Goal: Check status: Check status

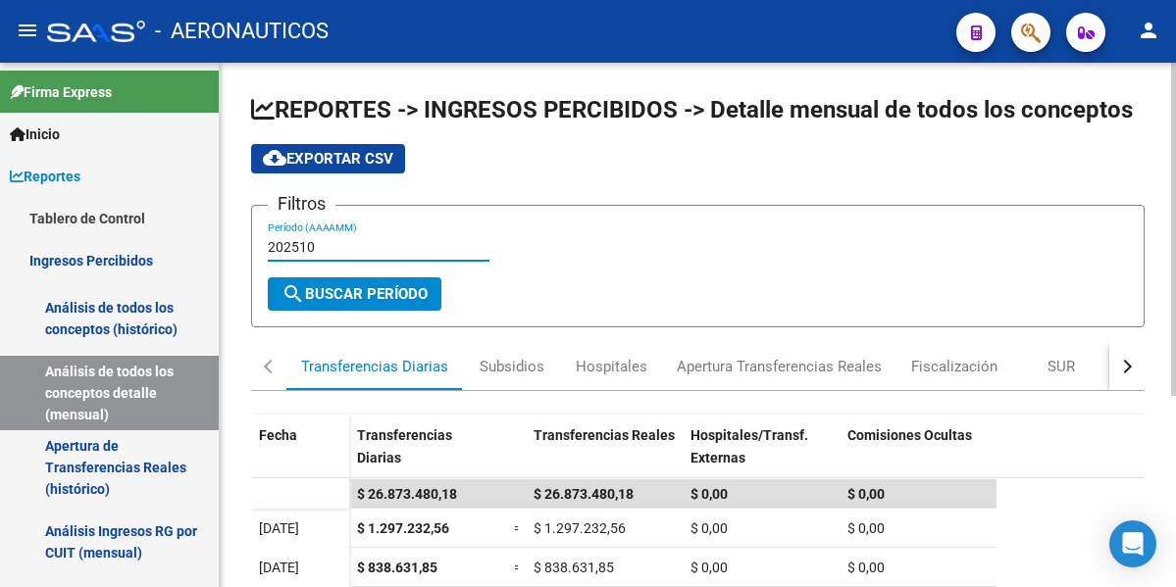
drag, startPoint x: 292, startPoint y: 247, endPoint x: 323, endPoint y: 245, distance: 30.5
click at [323, 245] on input "202510" at bounding box center [379, 247] width 222 height 17
click at [342, 291] on span "search Buscar Período" at bounding box center [354, 294] width 146 height 18
drag, startPoint x: 307, startPoint y: 245, endPoint x: 321, endPoint y: 246, distance: 13.8
click at [321, 246] on input "202411" at bounding box center [379, 247] width 222 height 17
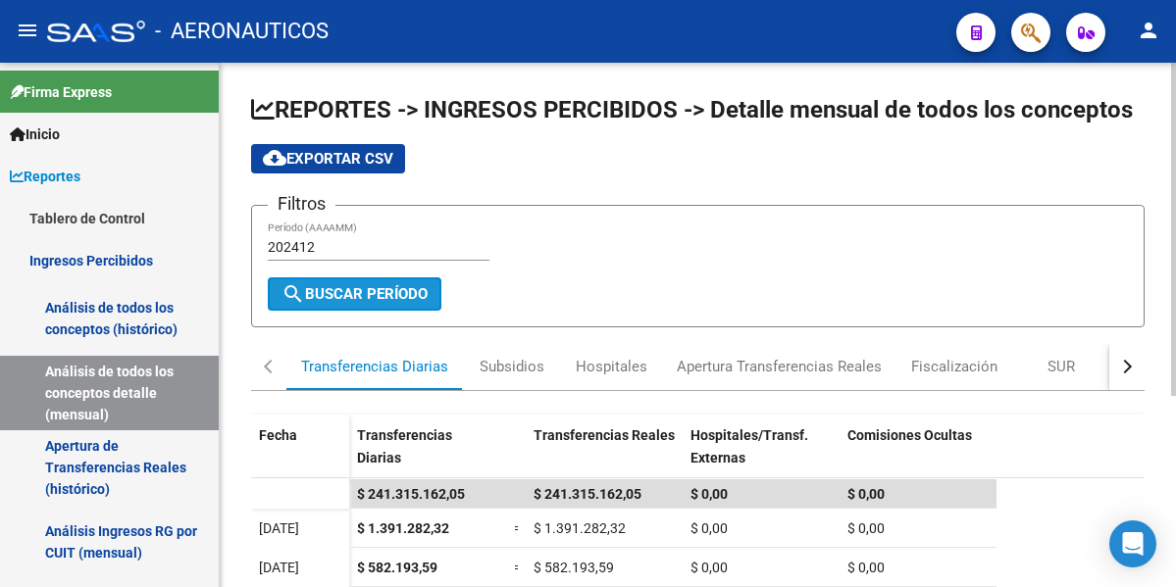
click at [382, 290] on span "search Buscar Período" at bounding box center [354, 294] width 146 height 18
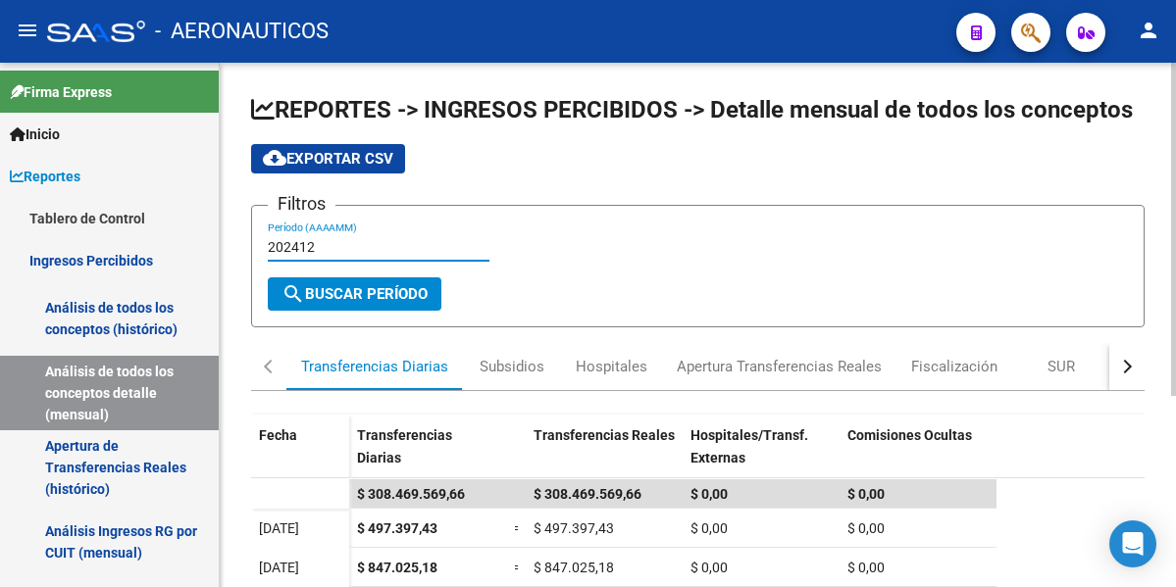
drag, startPoint x: 293, startPoint y: 246, endPoint x: 327, endPoint y: 249, distance: 33.5
click at [327, 249] on input "202412" at bounding box center [379, 247] width 222 height 17
click at [365, 291] on span "search Buscar Período" at bounding box center [354, 294] width 146 height 18
drag, startPoint x: 306, startPoint y: 246, endPoint x: 317, endPoint y: 248, distance: 11.0
click at [317, 248] on input "202501" at bounding box center [379, 247] width 222 height 17
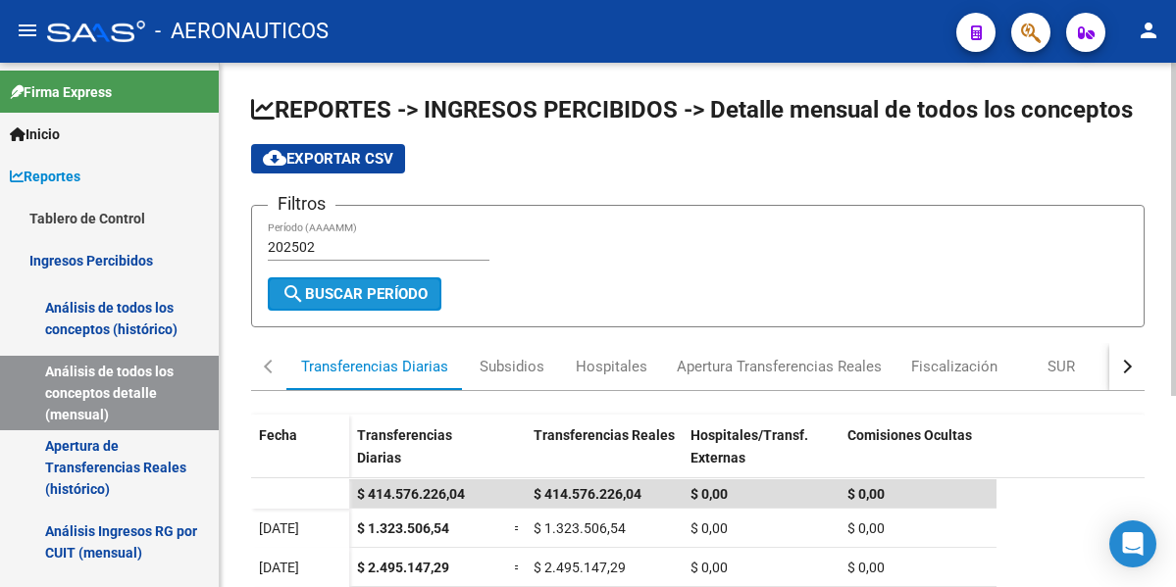
click at [390, 297] on span "search Buscar Período" at bounding box center [354, 294] width 146 height 18
drag, startPoint x: 306, startPoint y: 240, endPoint x: 316, endPoint y: 245, distance: 11.0
click at [316, 245] on input "202502" at bounding box center [379, 247] width 222 height 17
click at [363, 292] on span "search Buscar Período" at bounding box center [354, 294] width 146 height 18
click at [314, 249] on input "202503" at bounding box center [379, 247] width 222 height 17
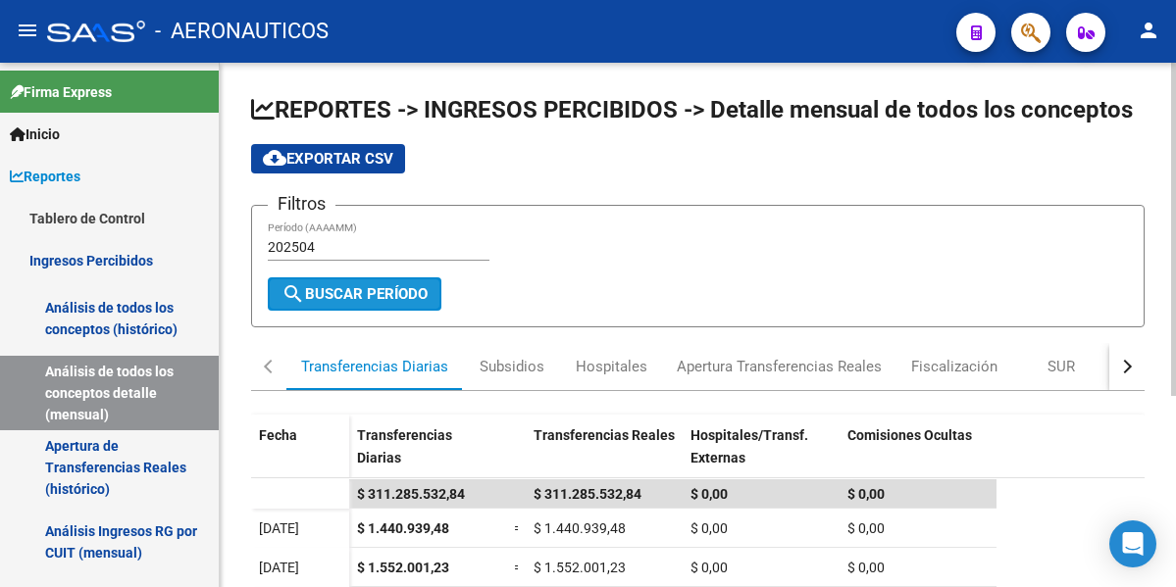
click at [397, 293] on span "search Buscar Período" at bounding box center [354, 294] width 146 height 18
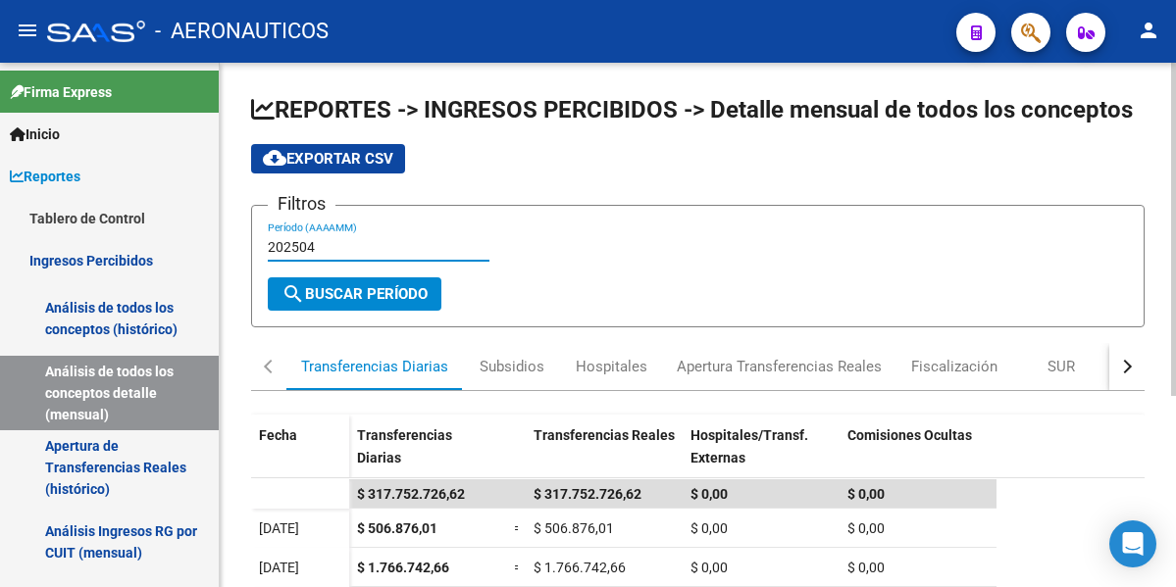
click at [306, 247] on input "202504" at bounding box center [379, 247] width 222 height 17
click at [393, 295] on span "search Buscar Período" at bounding box center [354, 294] width 146 height 18
click at [317, 247] on input "202505" at bounding box center [379, 247] width 222 height 17
click at [370, 288] on span "search Buscar Período" at bounding box center [354, 294] width 146 height 18
click at [317, 247] on input "202506" at bounding box center [379, 247] width 222 height 17
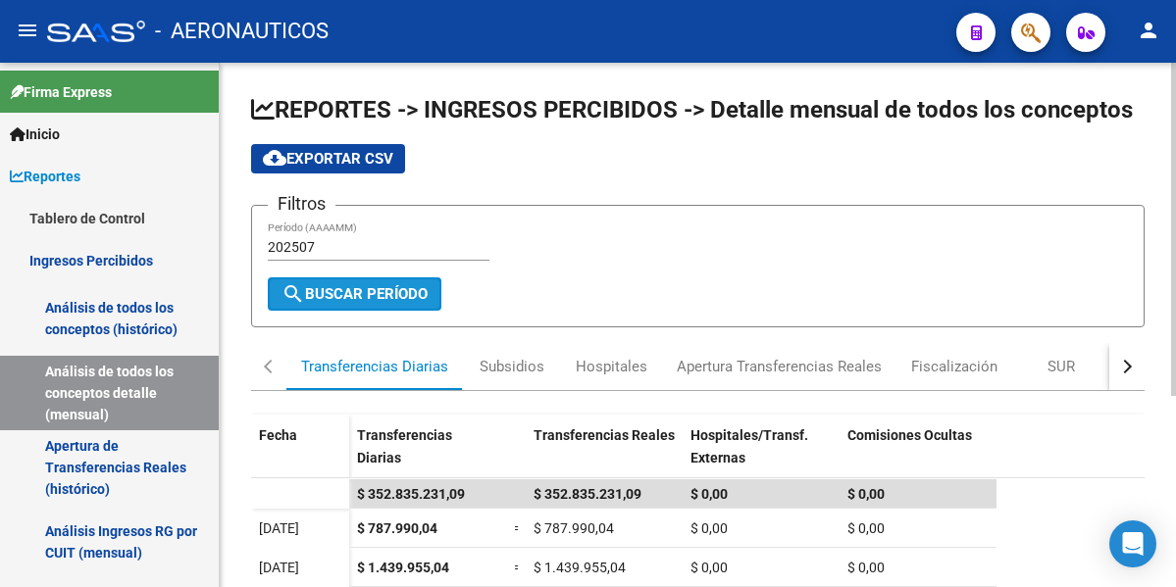
click at [349, 292] on span "search Buscar Período" at bounding box center [354, 294] width 146 height 18
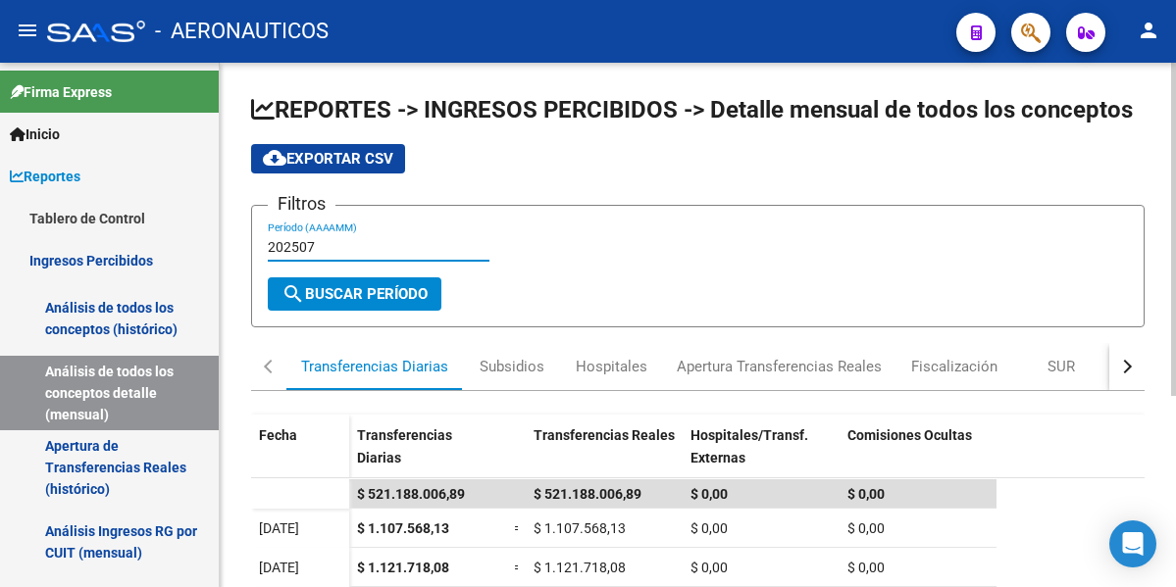
drag, startPoint x: 306, startPoint y: 246, endPoint x: 321, endPoint y: 246, distance: 14.7
click at [321, 246] on input "202507" at bounding box center [379, 247] width 222 height 17
click at [378, 290] on span "search Buscar Período" at bounding box center [354, 294] width 146 height 18
click at [316, 247] on input "202508" at bounding box center [379, 247] width 222 height 17
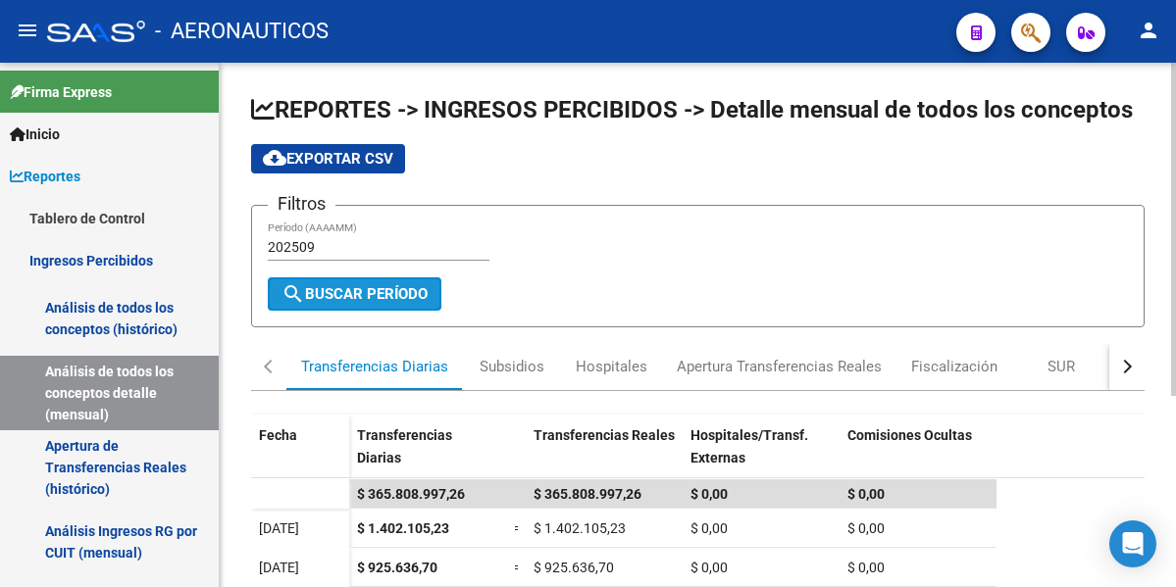
click at [350, 288] on span "search Buscar Período" at bounding box center [354, 294] width 146 height 18
drag, startPoint x: 299, startPoint y: 247, endPoint x: 330, endPoint y: 251, distance: 30.7
click at [330, 251] on input "202509" at bounding box center [379, 247] width 222 height 17
type input "202510"
click at [339, 299] on span "search Buscar Período" at bounding box center [354, 294] width 146 height 18
